Goal: Task Accomplishment & Management: Manage account settings

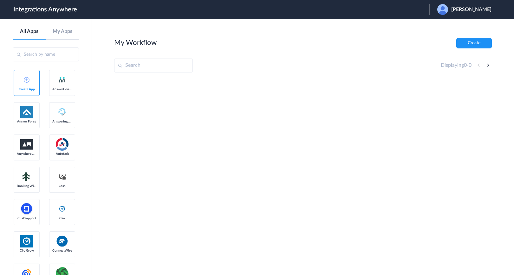
click at [461, 13] on div "Angela Gibson" at bounding box center [467, 9] width 61 height 11
click at [466, 24] on li "Logout" at bounding box center [463, 26] width 68 height 12
click at [421, 10] on span "Launch Account" at bounding box center [403, 9] width 36 height 5
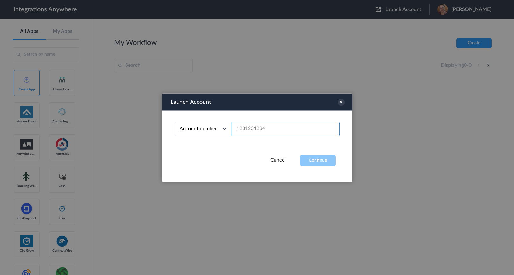
click at [285, 132] on input "text" at bounding box center [286, 129] width 108 height 14
paste input "2529863571"
type input "2529863571"
click at [316, 171] on div "Launch Account Account number Account number Email address 2529863571 Cancel Co…" at bounding box center [257, 138] width 190 height 88
click at [316, 161] on button "Continue" at bounding box center [318, 160] width 36 height 11
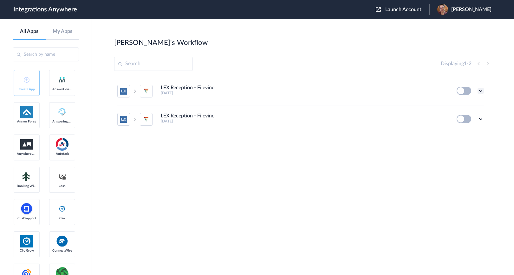
click at [482, 94] on icon at bounding box center [480, 91] width 6 height 6
click at [472, 128] on li "Delete" at bounding box center [463, 129] width 41 height 12
click at [472, 128] on li "Are you sure?" at bounding box center [463, 131] width 41 height 17
click at [477, 91] on icon at bounding box center [480, 91] width 6 height 6
click at [467, 135] on li "Delete" at bounding box center [463, 129] width 41 height 12
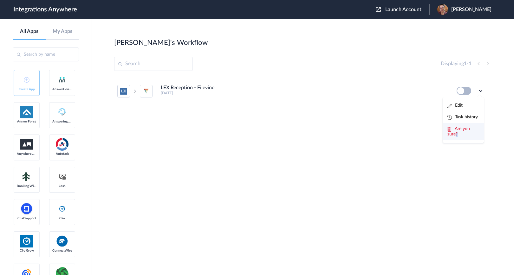
click at [467, 134] on li "Are you sure?" at bounding box center [463, 131] width 41 height 17
